Goal: Navigation & Orientation: Find specific page/section

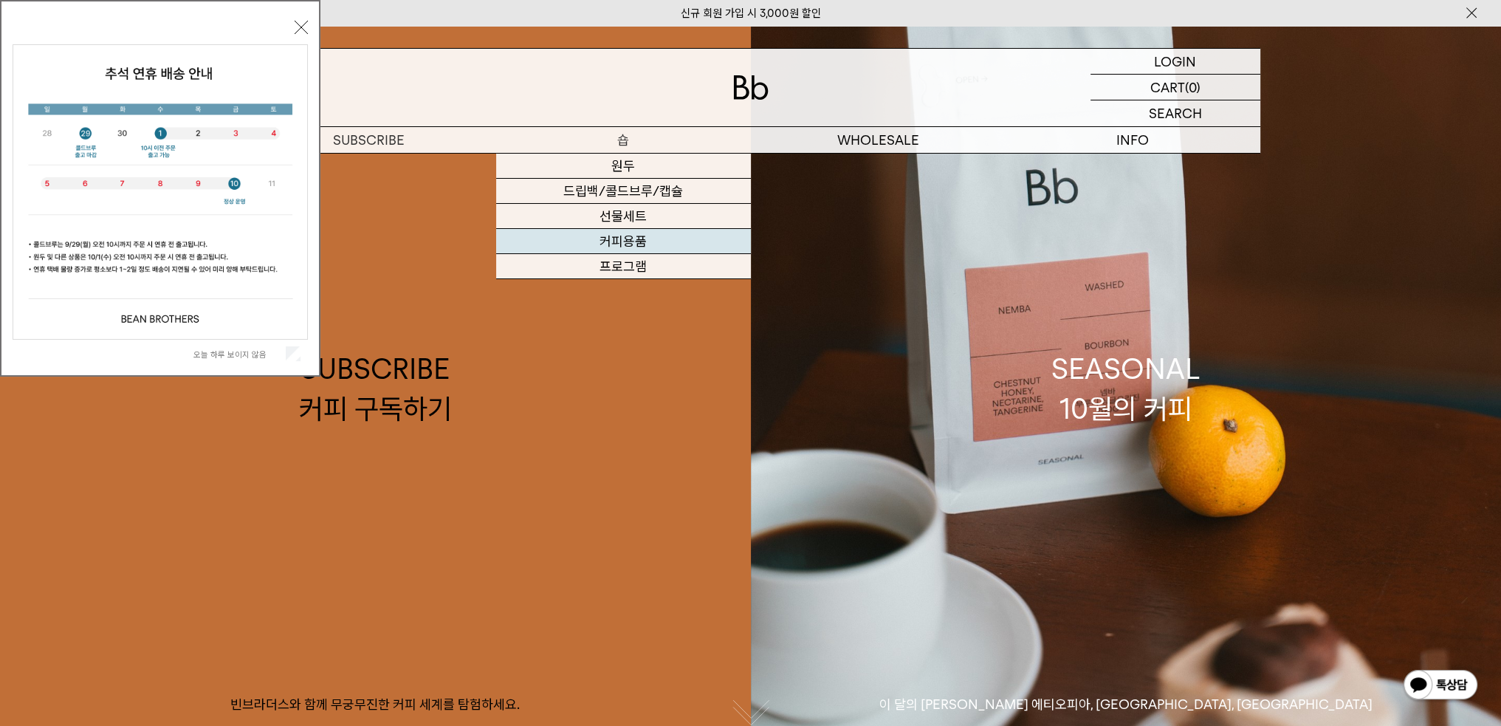
click at [615, 247] on link "커피용품" at bounding box center [623, 241] width 255 height 25
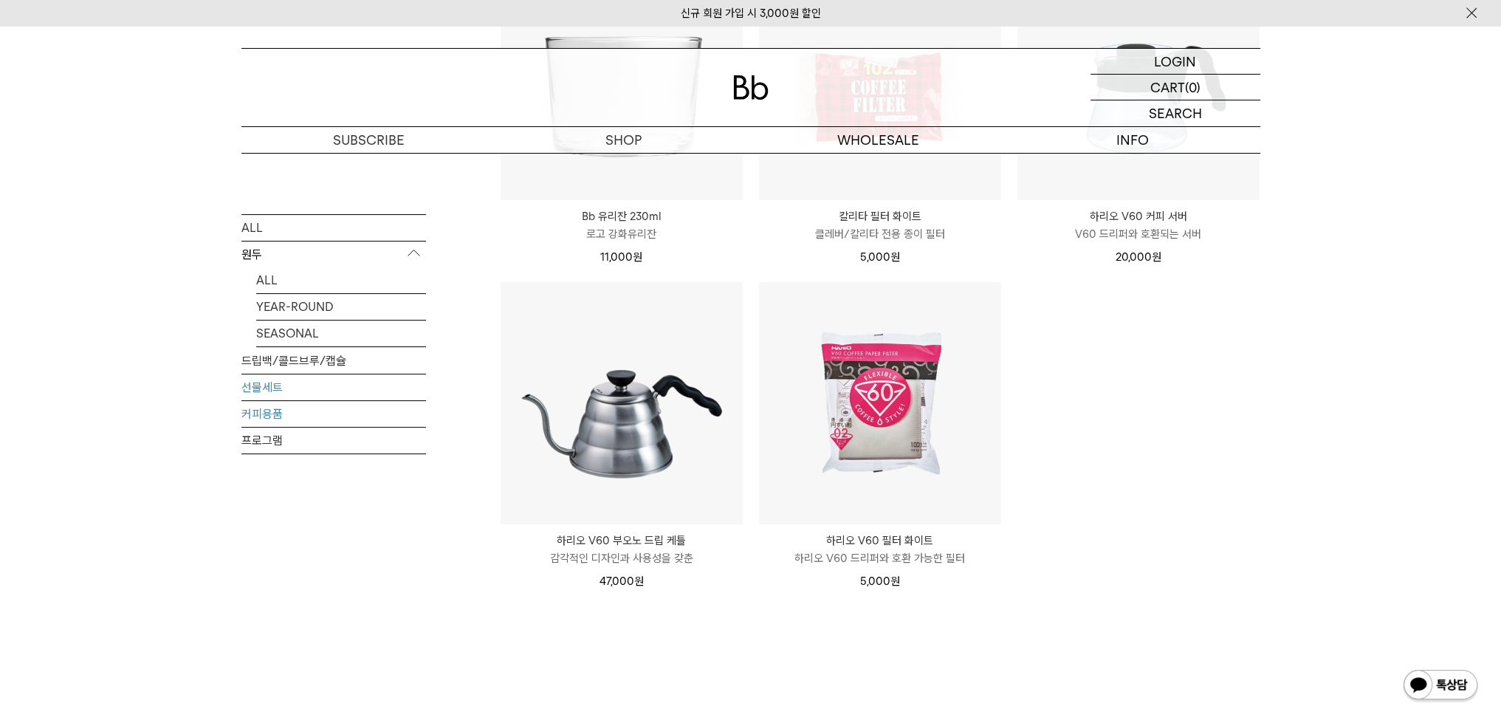
scroll to position [295, 0]
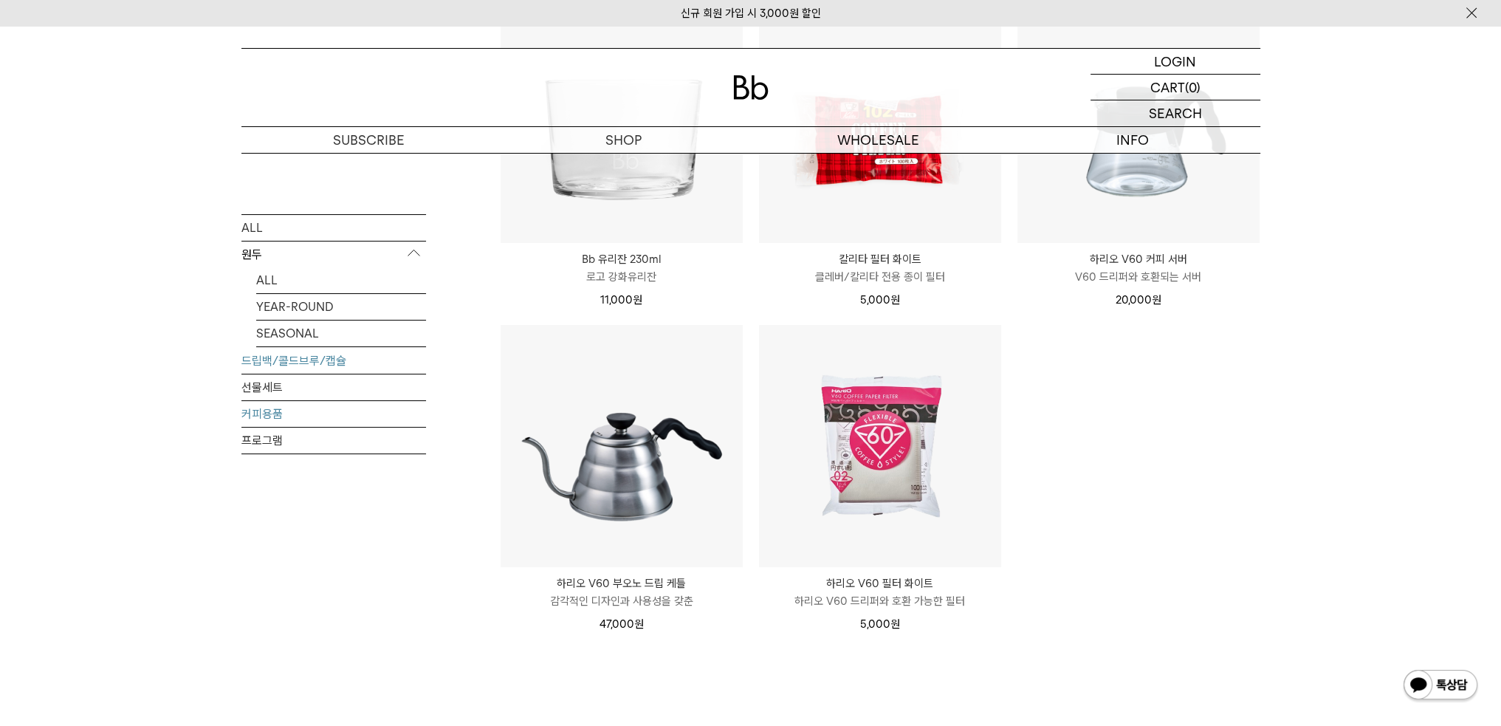
click at [292, 361] on link "드립백/콜드브루/캡슐" at bounding box center [333, 361] width 185 height 26
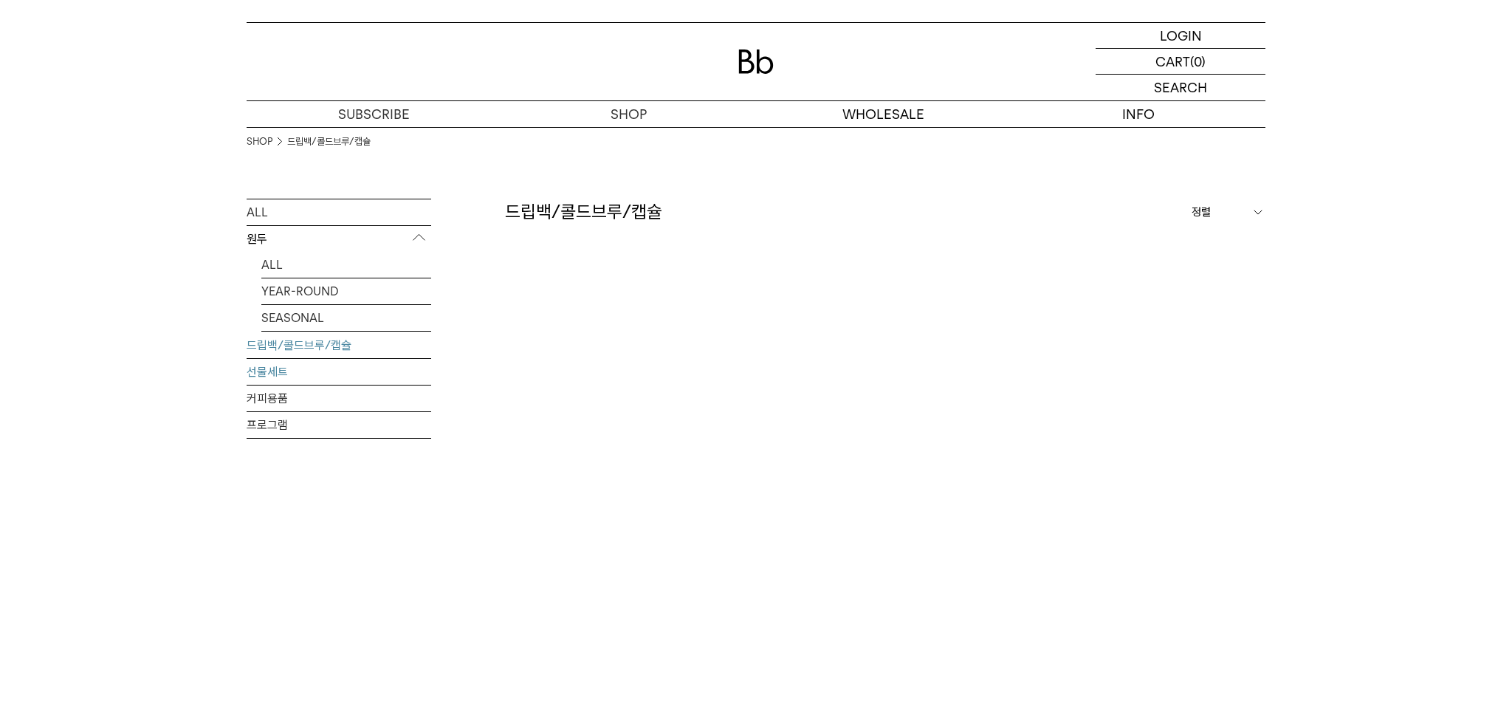
click at [257, 380] on link "선물세트" at bounding box center [339, 372] width 185 height 26
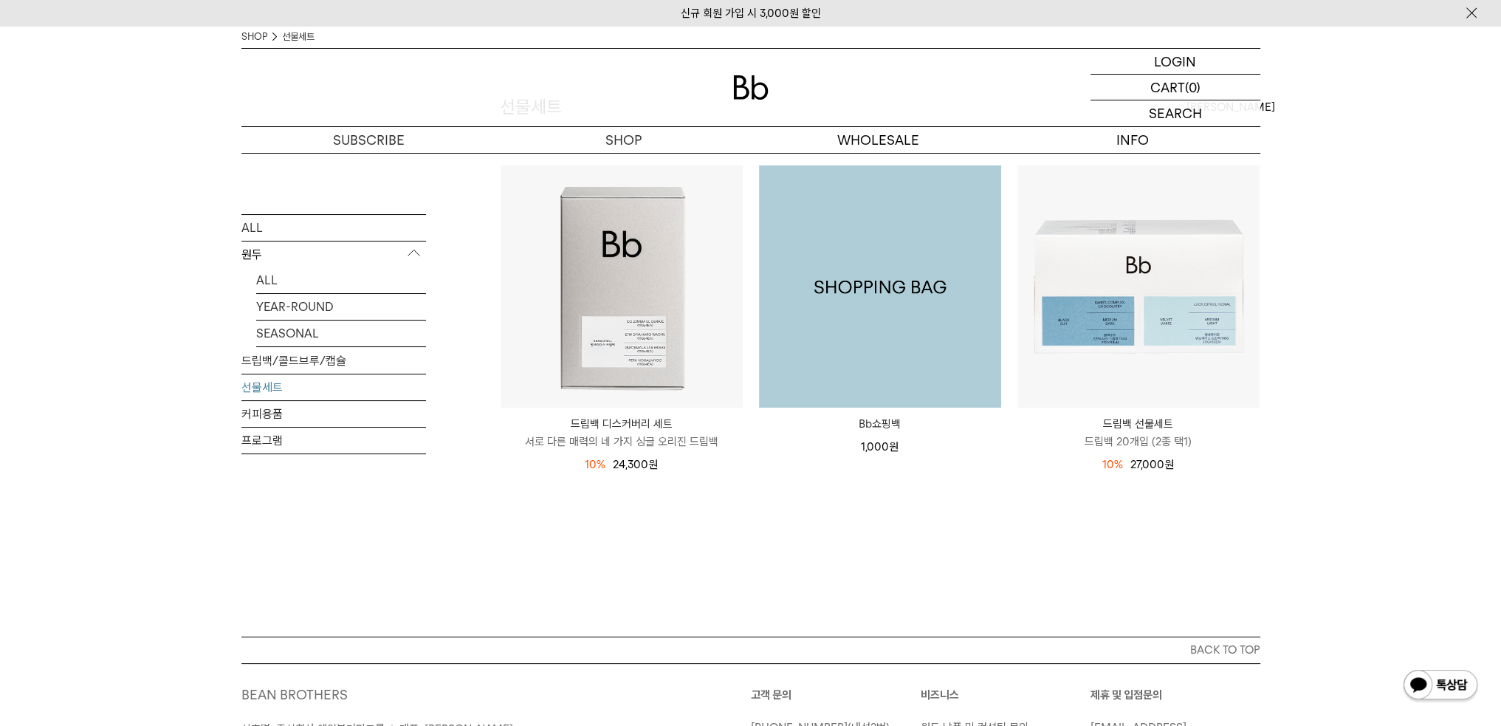
scroll to position [148, 0]
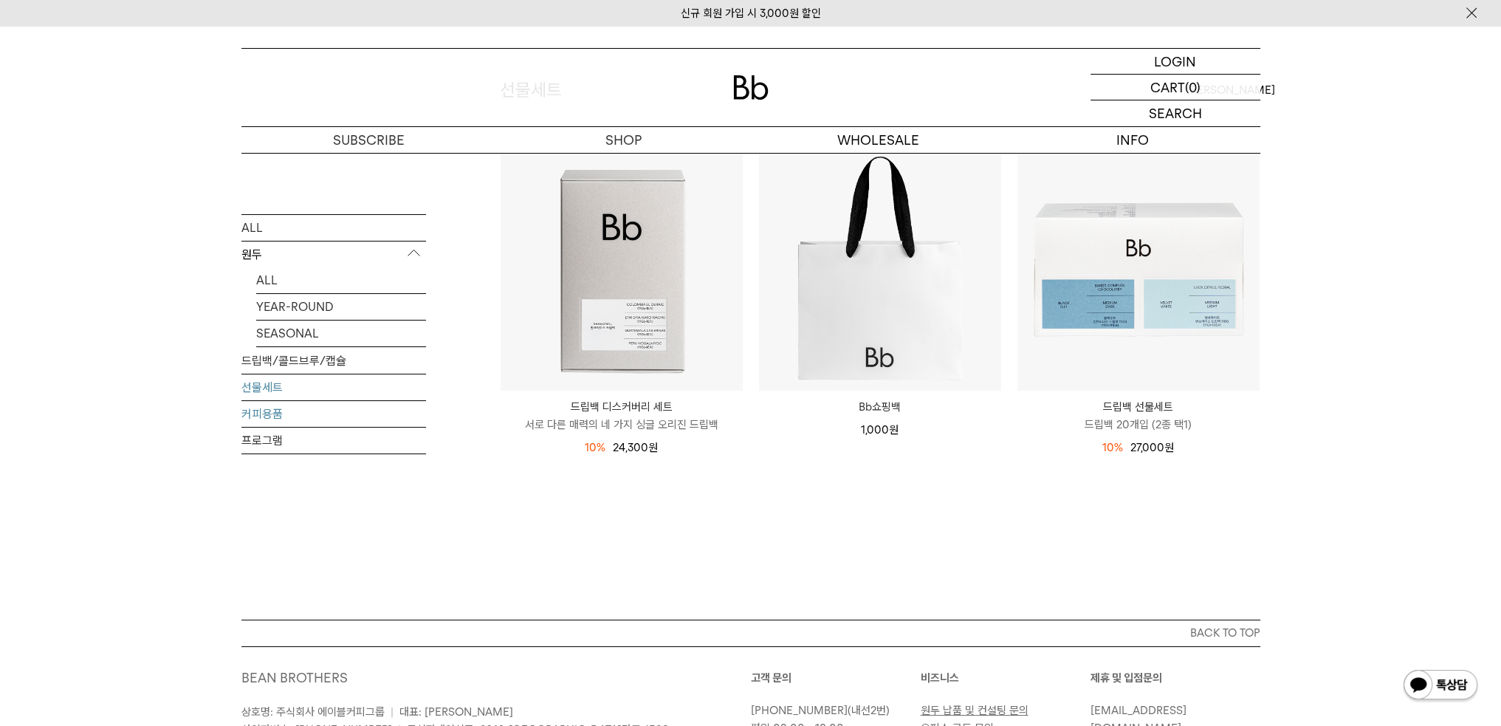
click at [280, 405] on link "커피용품" at bounding box center [333, 414] width 185 height 26
